Goal: Task Accomplishment & Management: Use online tool/utility

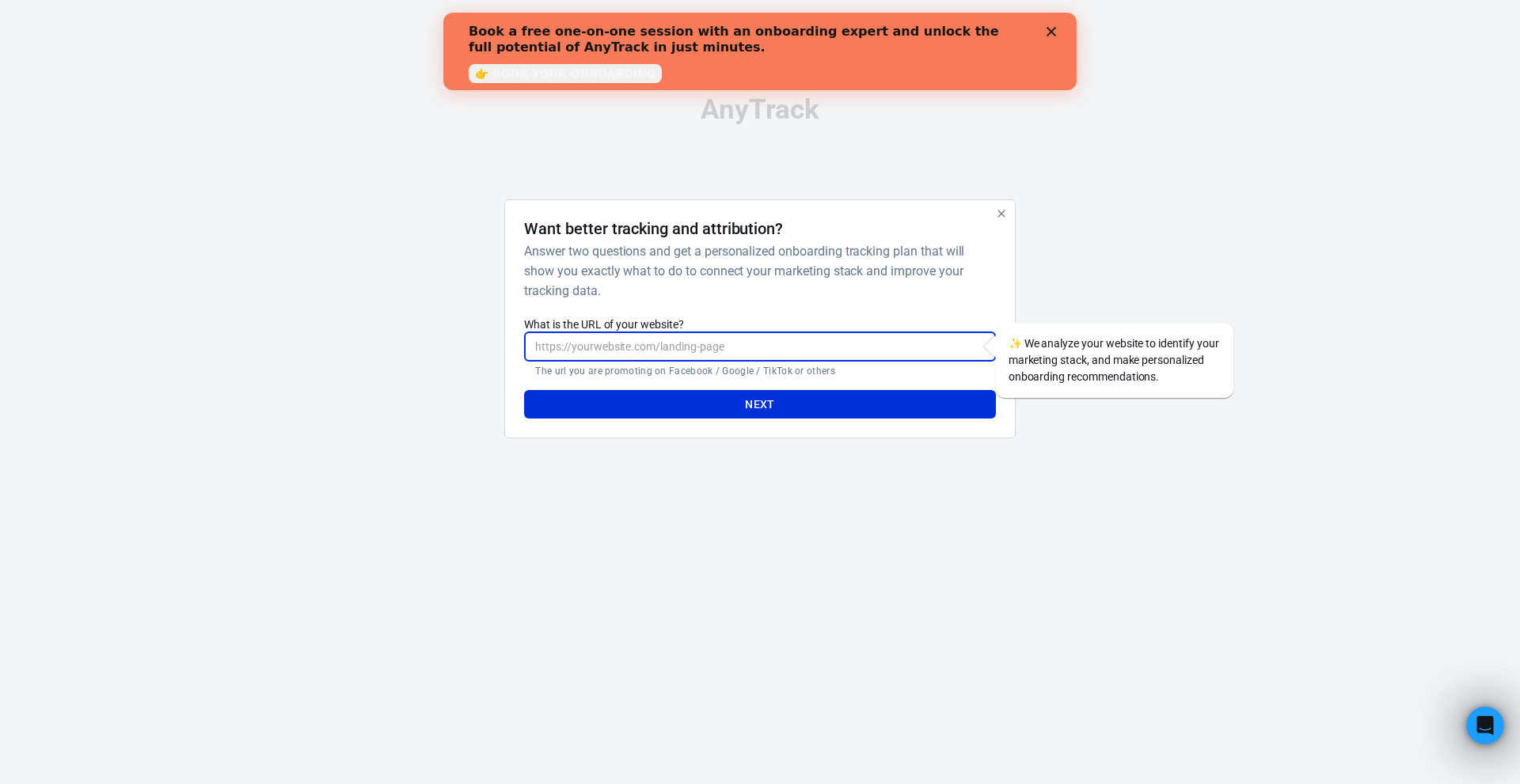
click at [580, 356] on input "What is the URL of your website?" at bounding box center [759, 347] width 471 height 30
paste input "[URL][DOMAIN_NAME]"
type input "[URL][DOMAIN_NAME]"
click at [652, 401] on button "Next" at bounding box center [759, 404] width 471 height 30
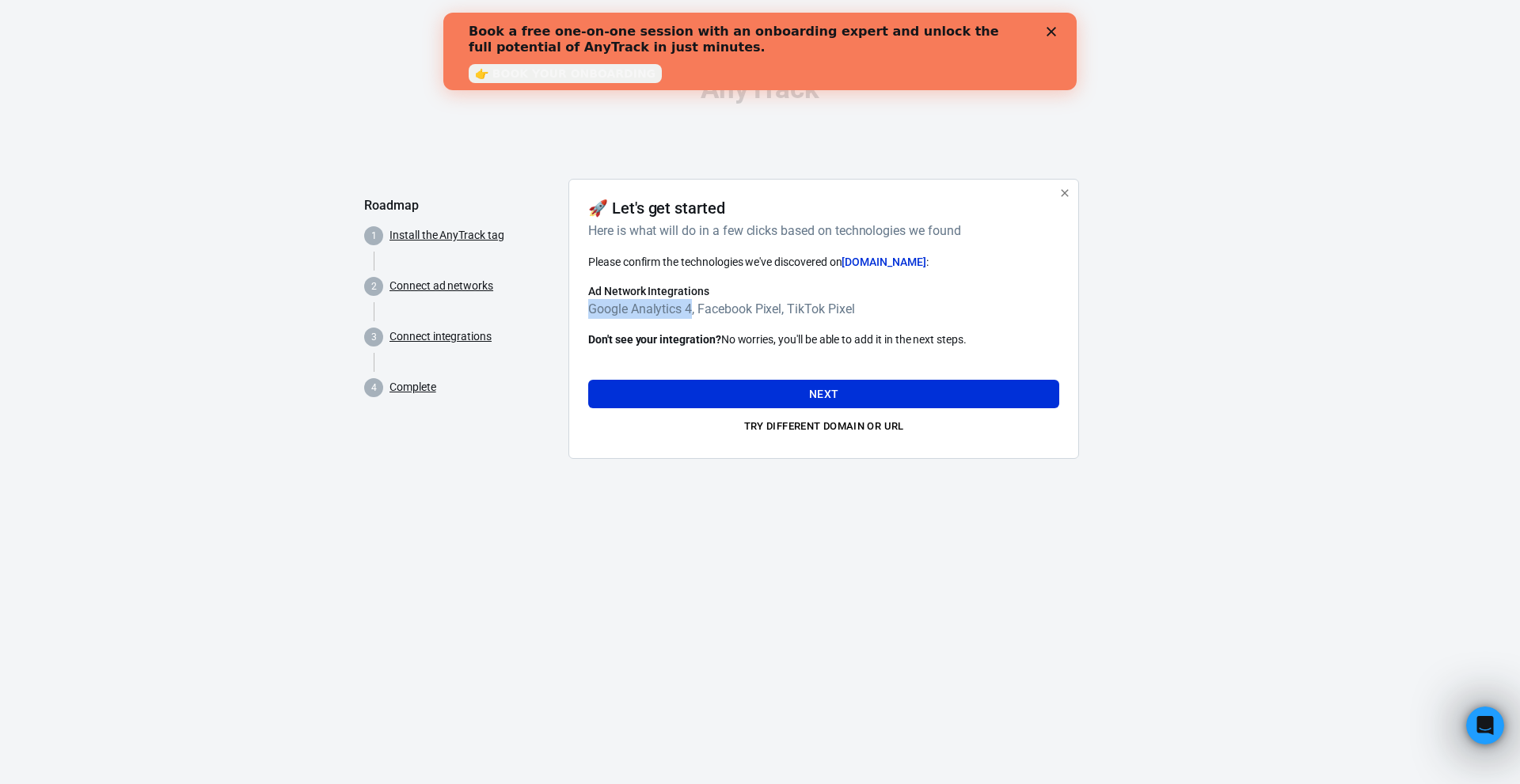
drag, startPoint x: 693, startPoint y: 307, endPoint x: 572, endPoint y: 307, distance: 121.0
click at [572, 307] on div "🚀 Let's get started Here is what will do in a few clicks based on technologies …" at bounding box center [823, 318] width 511 height 280
click at [857, 308] on h6 "Google Analytics 4, Facebook Pixel, TikTok Pixel" at bounding box center [823, 309] width 471 height 20
drag, startPoint x: 729, startPoint y: 392, endPoint x: 736, endPoint y: 321, distance: 71.3
click at [736, 321] on div "Please confirm the technologies we've discovered on [DOMAIN_NAME] : Ad Network …" at bounding box center [823, 346] width 471 height 186
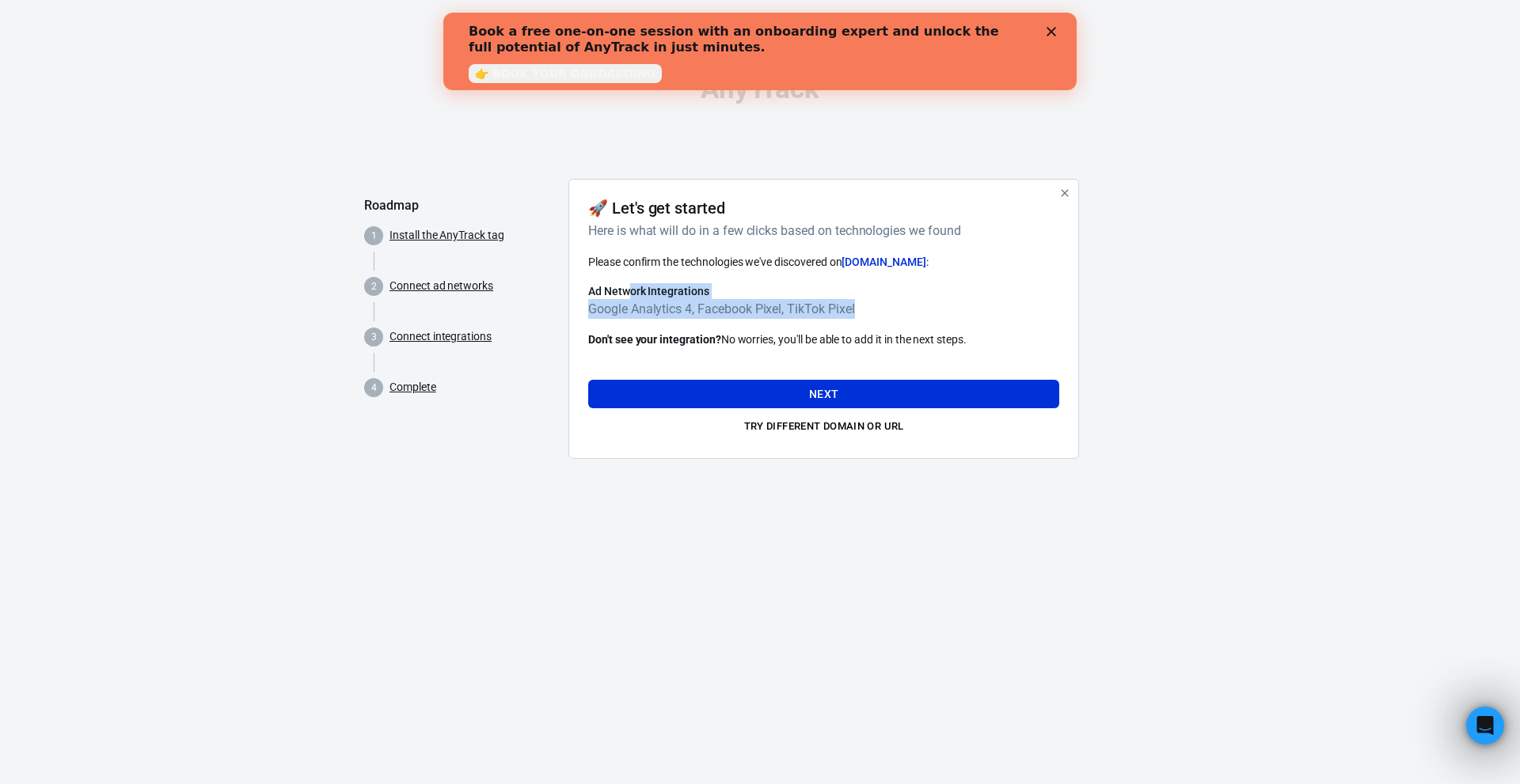
drag, startPoint x: 894, startPoint y: 314, endPoint x: 631, endPoint y: 293, distance: 263.8
click at [631, 293] on div "Ad Network Integrations Google Analytics 4, Facebook Pixel, TikTok Pixel" at bounding box center [823, 301] width 471 height 36
click at [883, 314] on h6 "Google Analytics 4, Facebook Pixel, TikTok Pixel" at bounding box center [823, 309] width 471 height 20
drag, startPoint x: 586, startPoint y: 287, endPoint x: 872, endPoint y: 308, distance: 286.8
click at [872, 308] on div "🚀 Let's get started Here is what will do in a few clicks based on technologies …" at bounding box center [823, 318] width 511 height 280
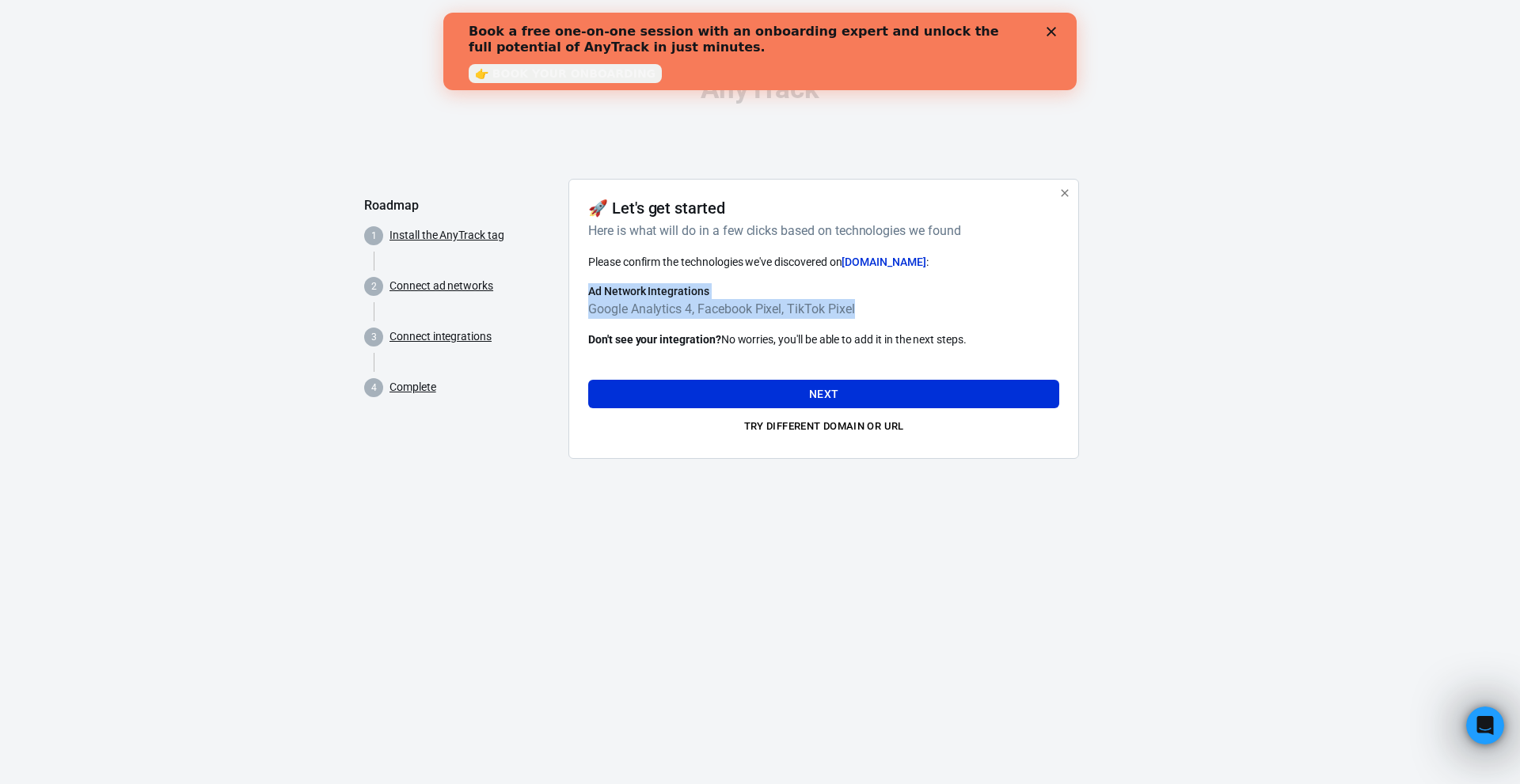
click at [872, 308] on h6 "Google Analytics 4, Facebook Pixel, TikTok Pixel" at bounding box center [823, 309] width 471 height 20
drag, startPoint x: 605, startPoint y: 307, endPoint x: 714, endPoint y: 305, distance: 109.0
click at [714, 305] on div "🚀 Let's get started Here is what will do in a few clicks based on technologies …" at bounding box center [823, 318] width 511 height 280
click at [653, 314] on h6 "Google Analytics 4, Facebook Pixel, TikTok Pixel" at bounding box center [823, 309] width 471 height 20
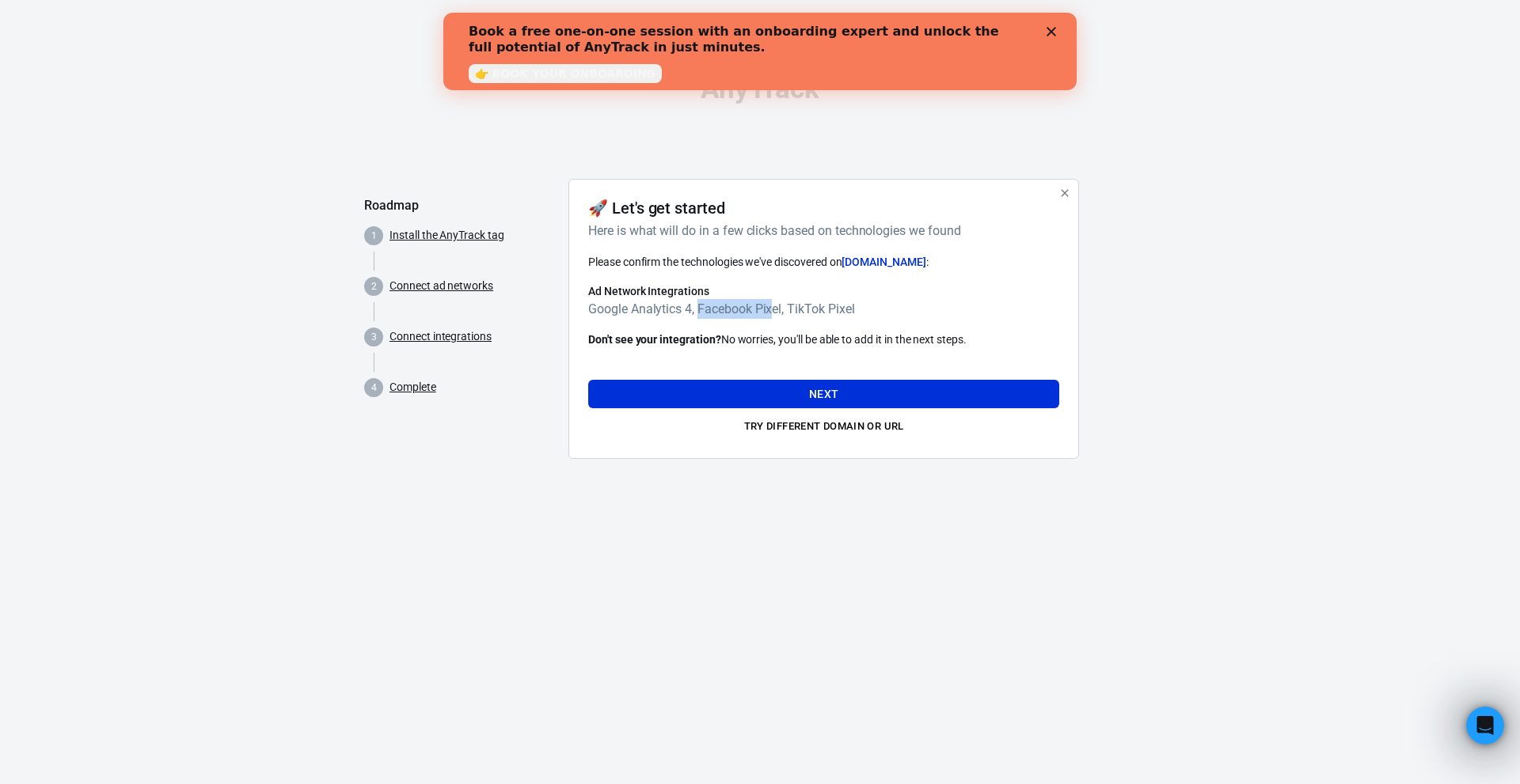
drag, startPoint x: 697, startPoint y: 313, endPoint x: 772, endPoint y: 313, distance: 75.0
click at [772, 313] on h6 "Google Analytics 4, Facebook Pixel, TikTok Pixel" at bounding box center [823, 309] width 471 height 20
drag, startPoint x: 792, startPoint y: 311, endPoint x: 851, endPoint y: 309, distance: 59.0
click at [851, 309] on h6 "Google Analytics 4, Facebook Pixel, TikTok Pixel" at bounding box center [823, 309] width 471 height 20
click at [875, 310] on h6 "Google Analytics 4, Facebook Pixel, TikTok Pixel" at bounding box center [823, 309] width 471 height 20
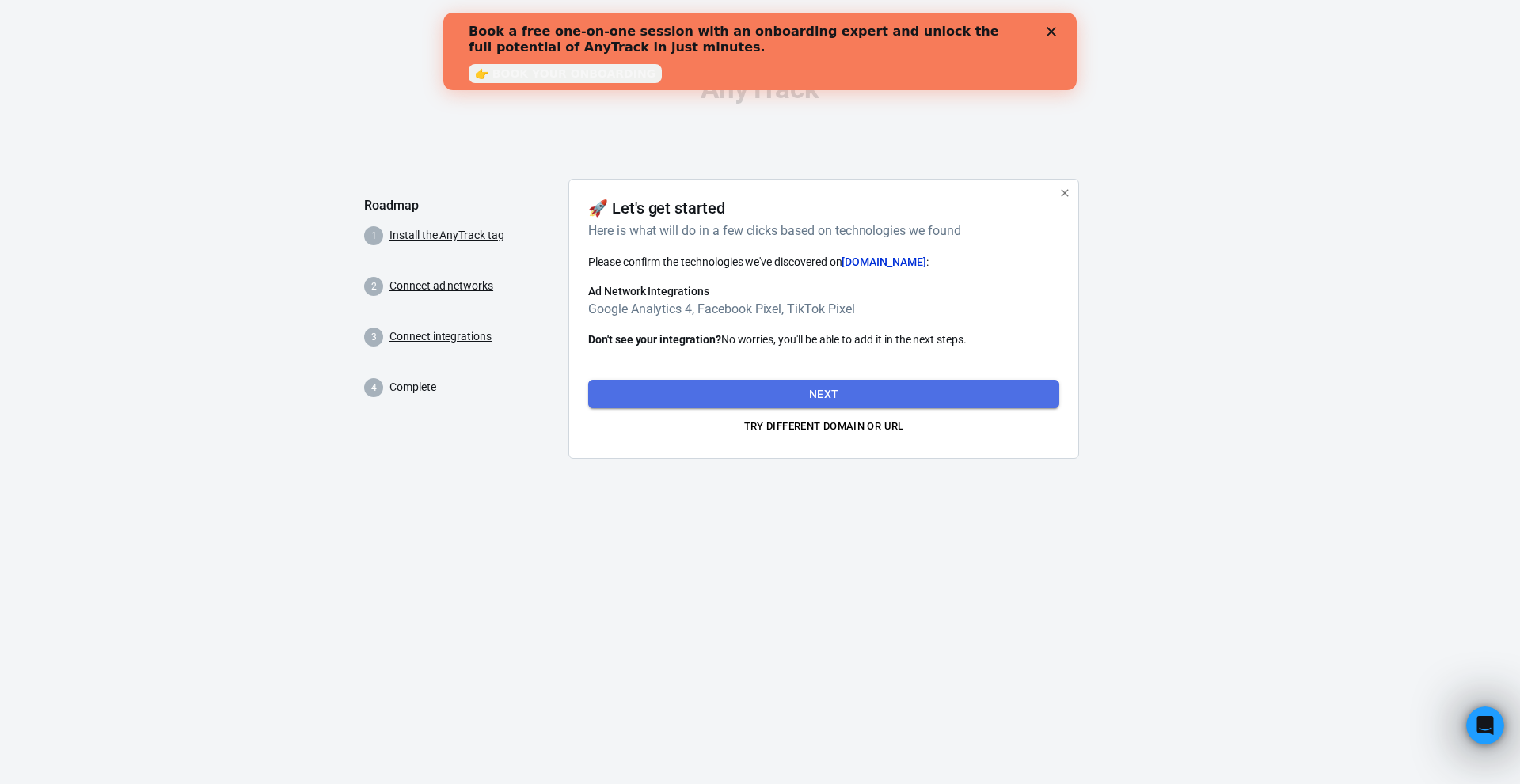
click at [775, 402] on button "Next" at bounding box center [823, 394] width 471 height 30
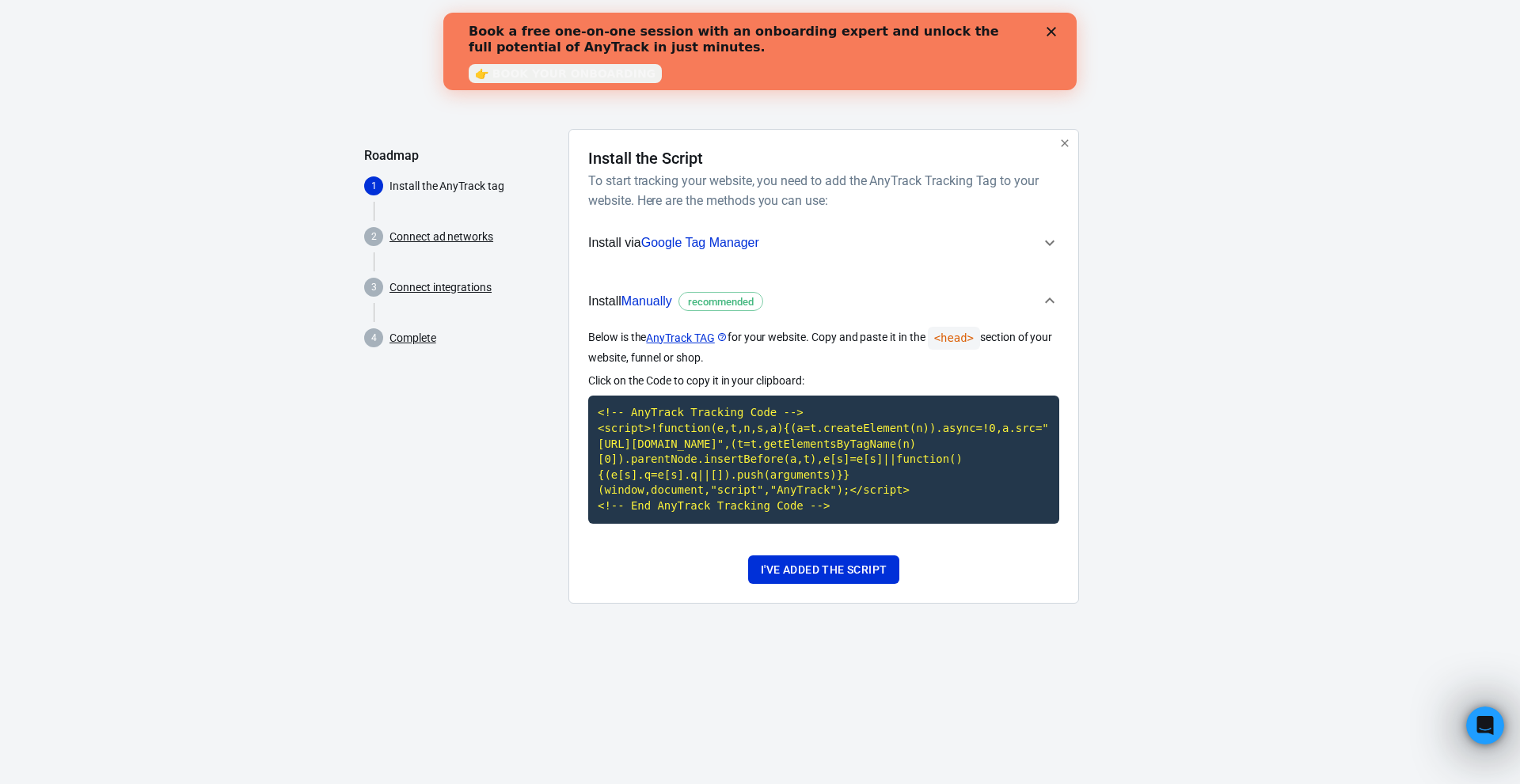
click at [1056, 32] on div "Close" at bounding box center [1054, 31] width 16 height 10
